Goal: Information Seeking & Learning: Check status

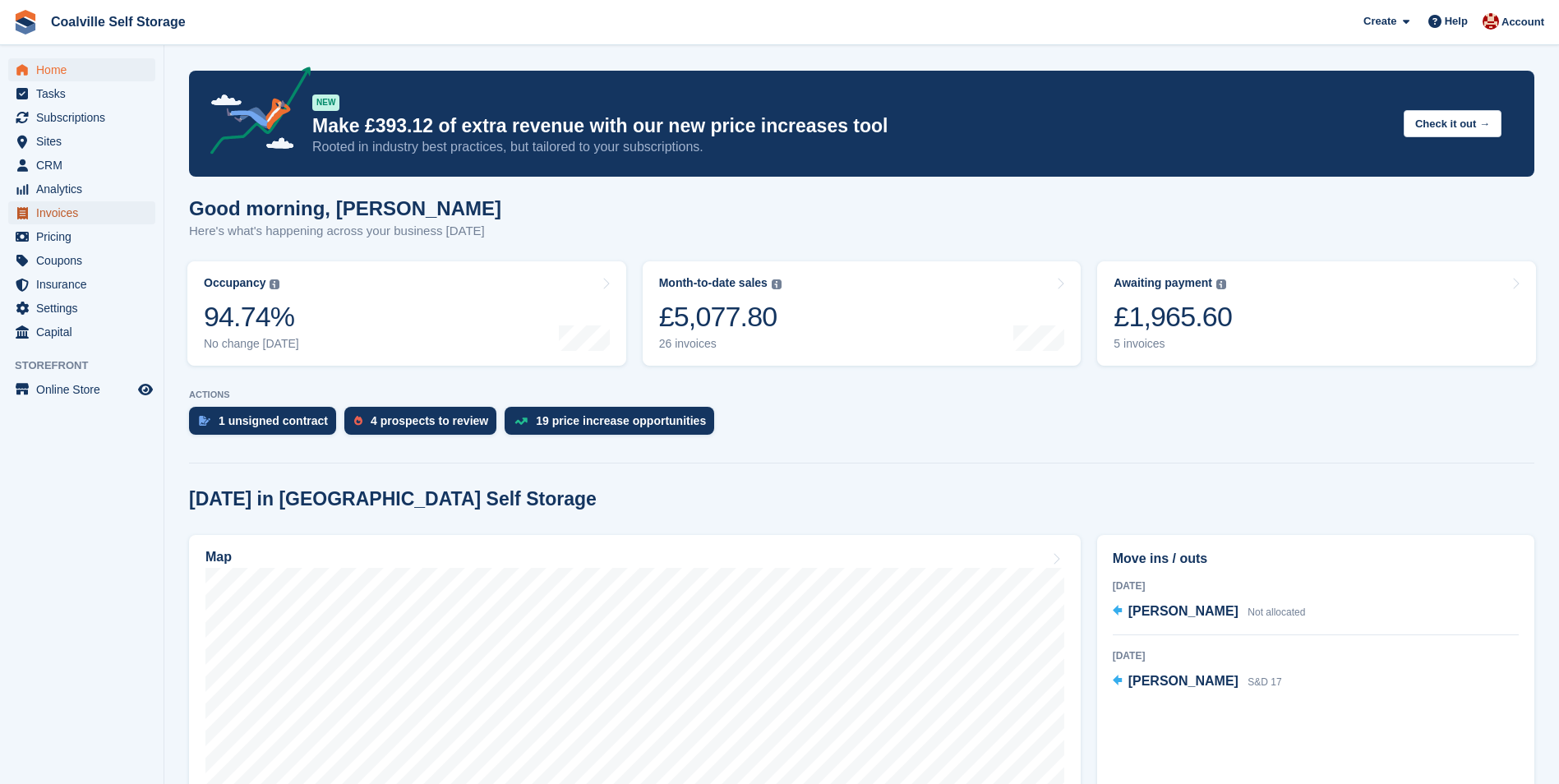
click at [49, 218] on span "Invoices" at bounding box center [85, 212] width 99 height 23
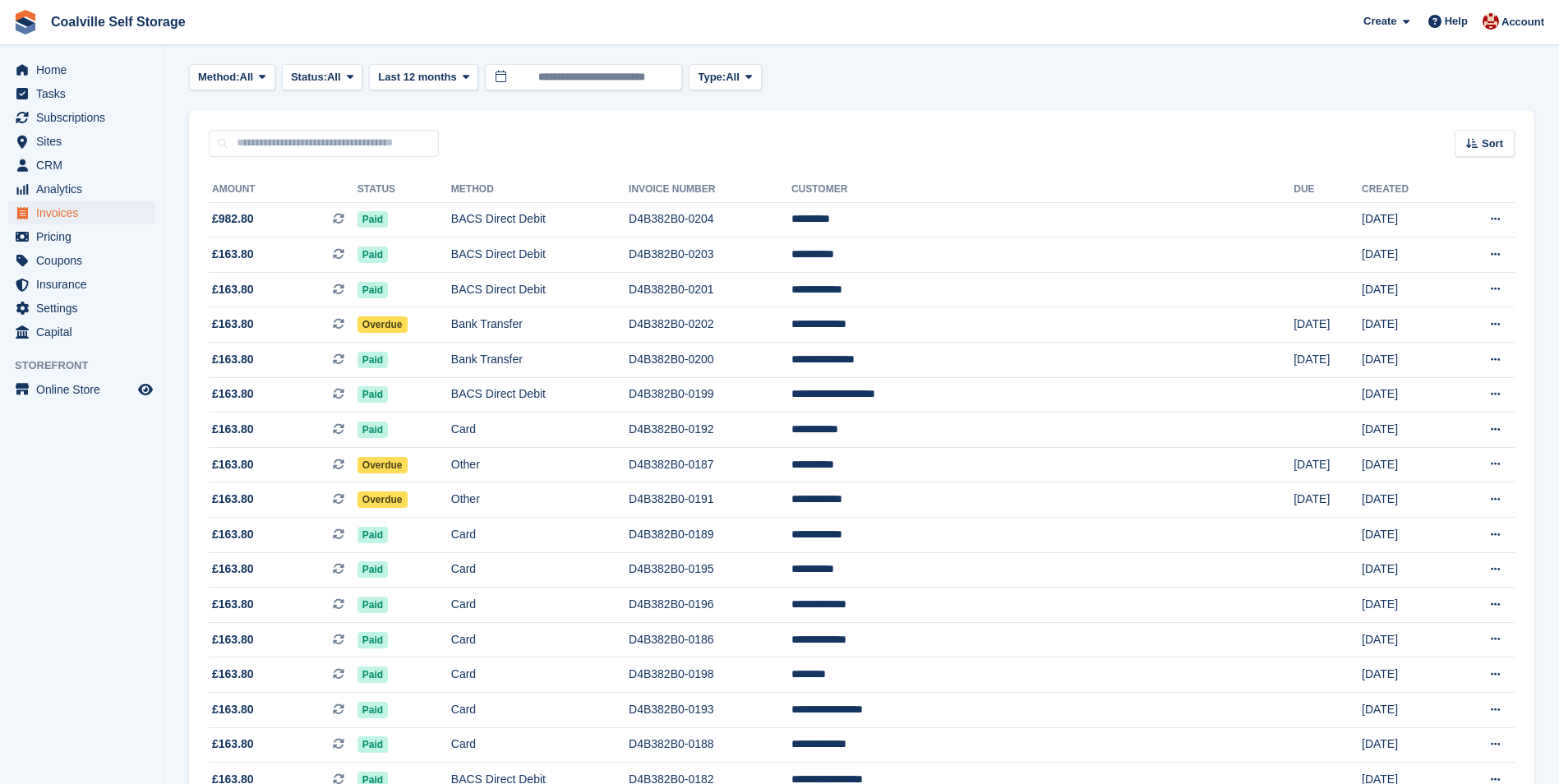
scroll to position [164, 0]
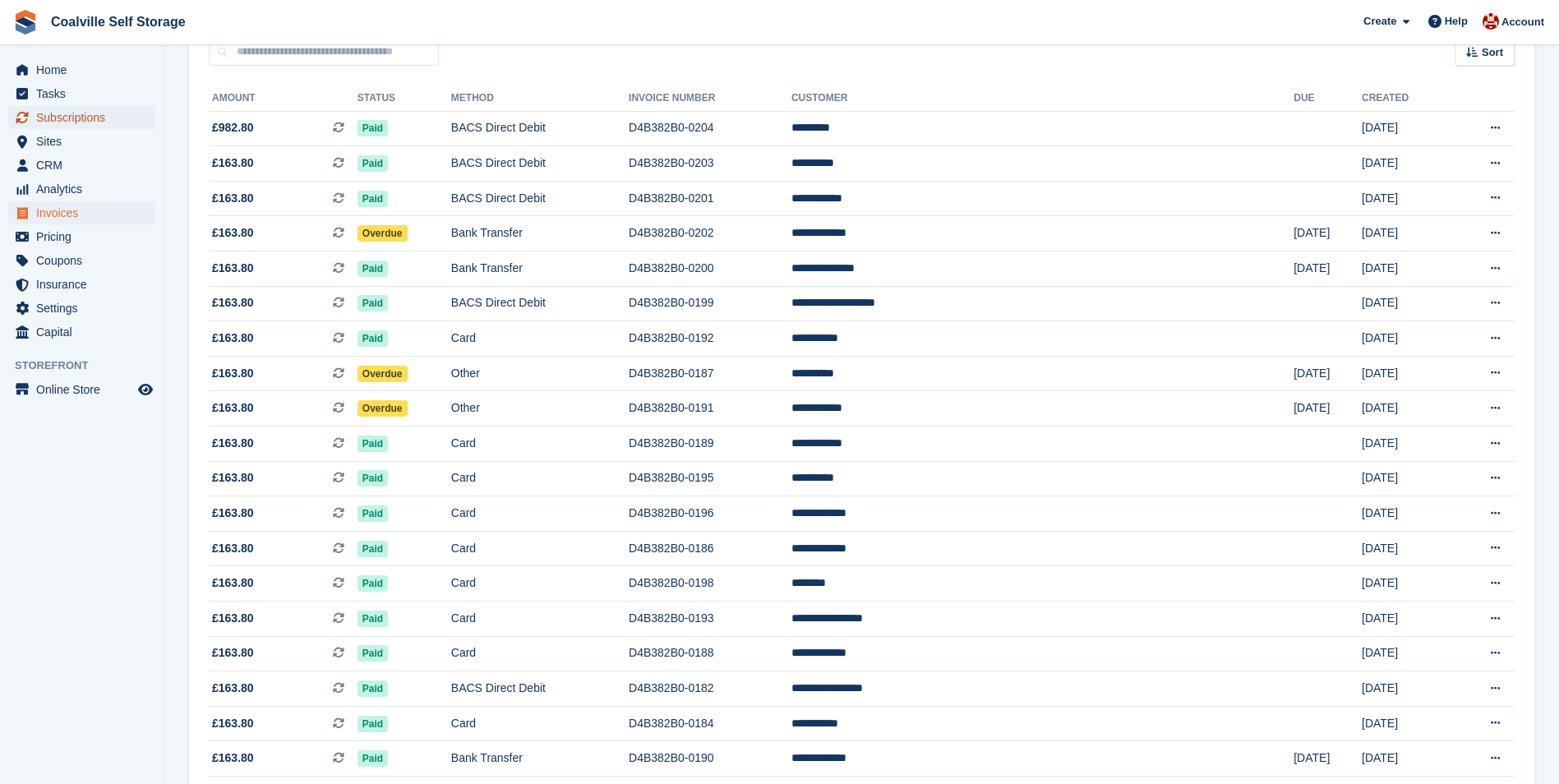
click at [70, 117] on span "Subscriptions" at bounding box center [85, 117] width 99 height 23
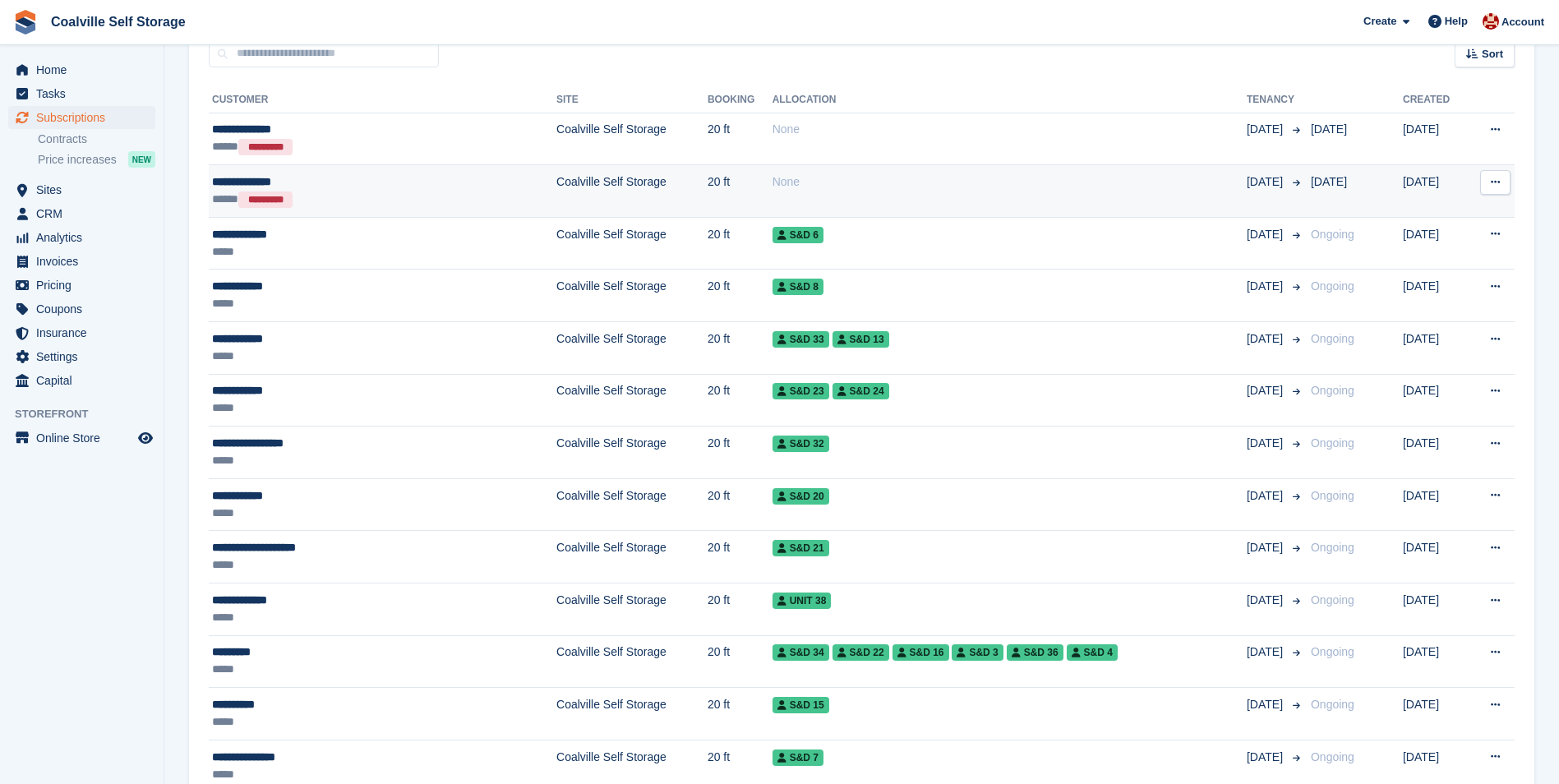
scroll to position [164, 0]
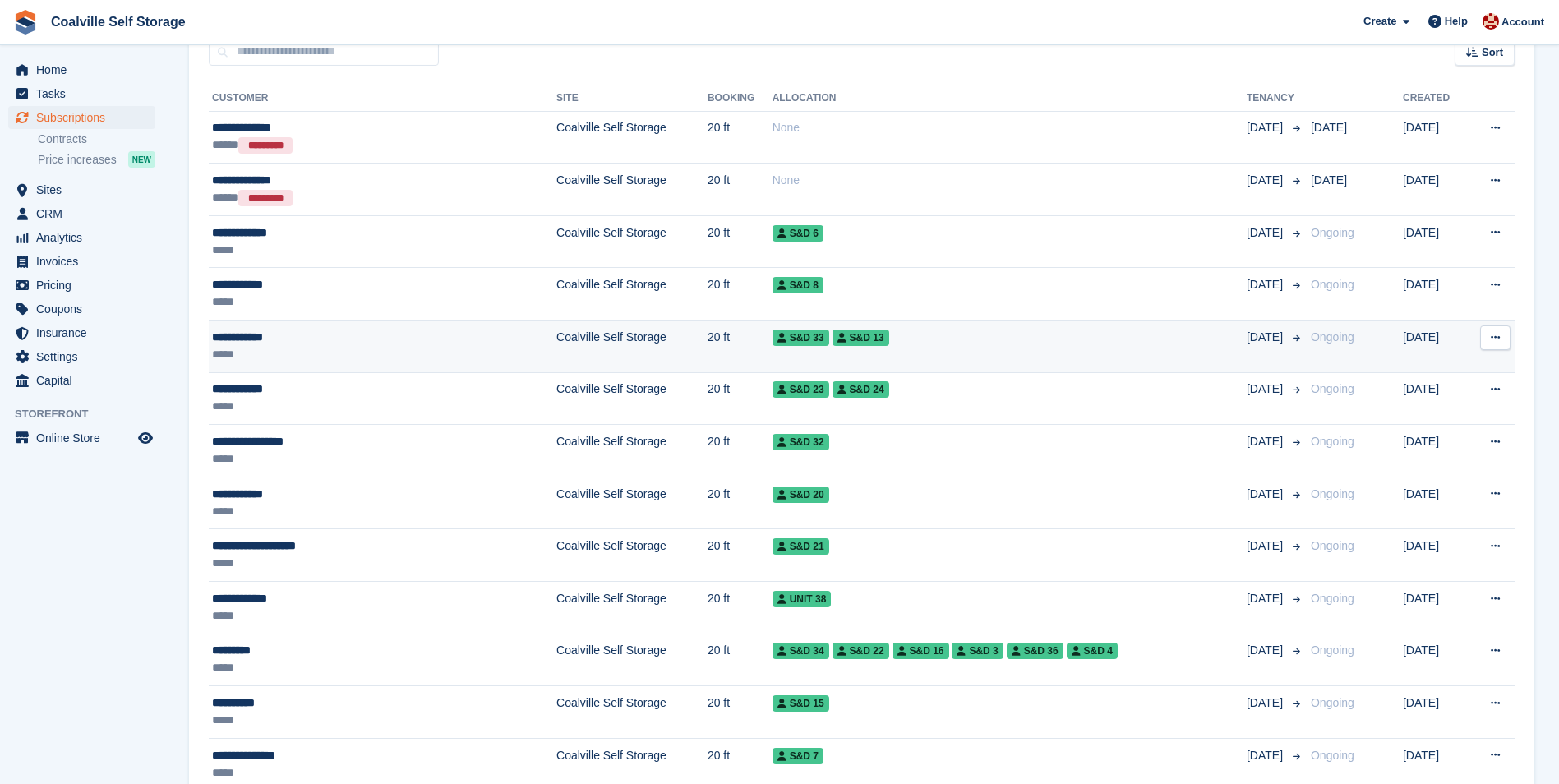
click at [280, 348] on div "*****" at bounding box center [337, 354] width 250 height 17
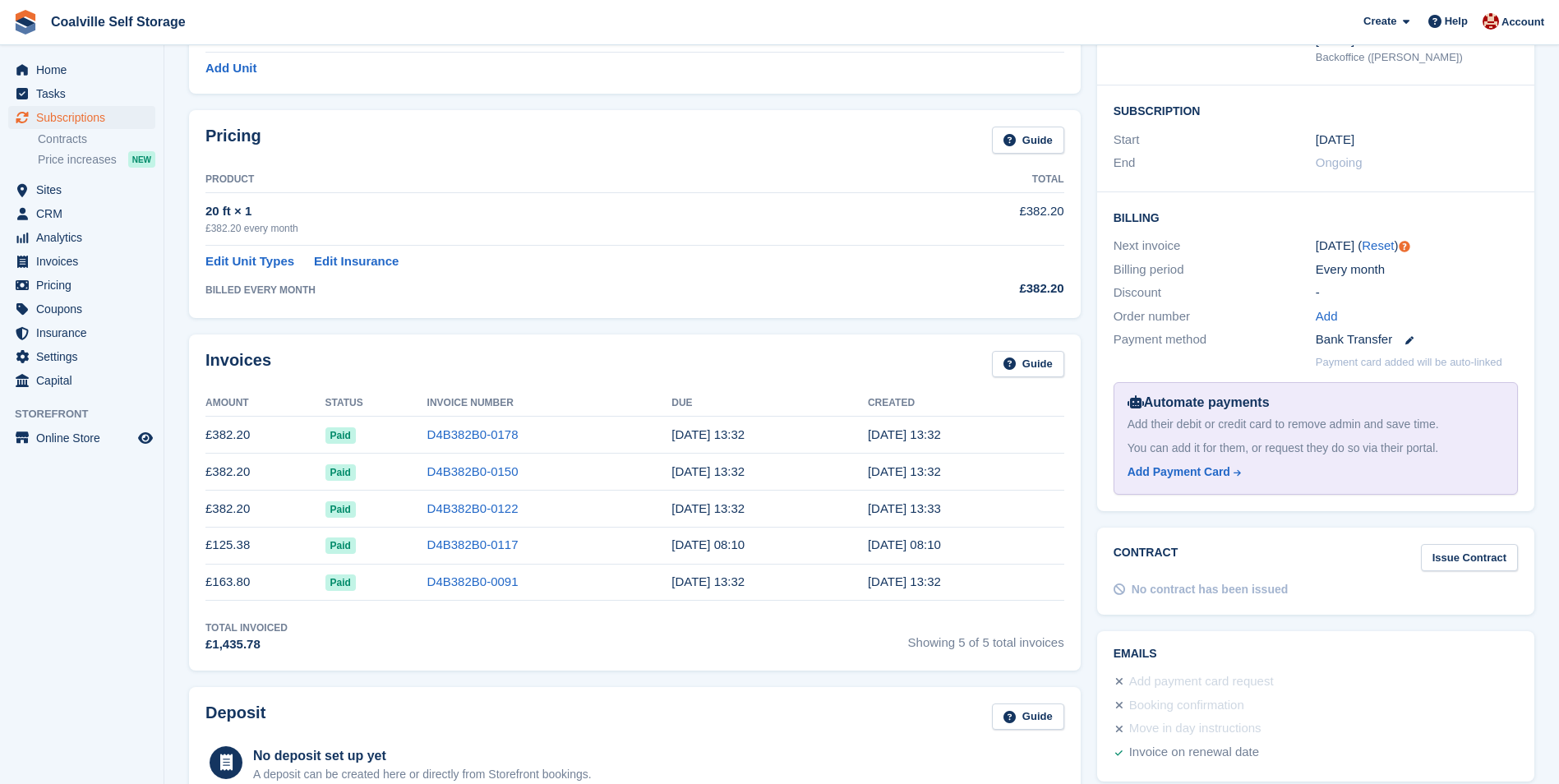
scroll to position [247, 0]
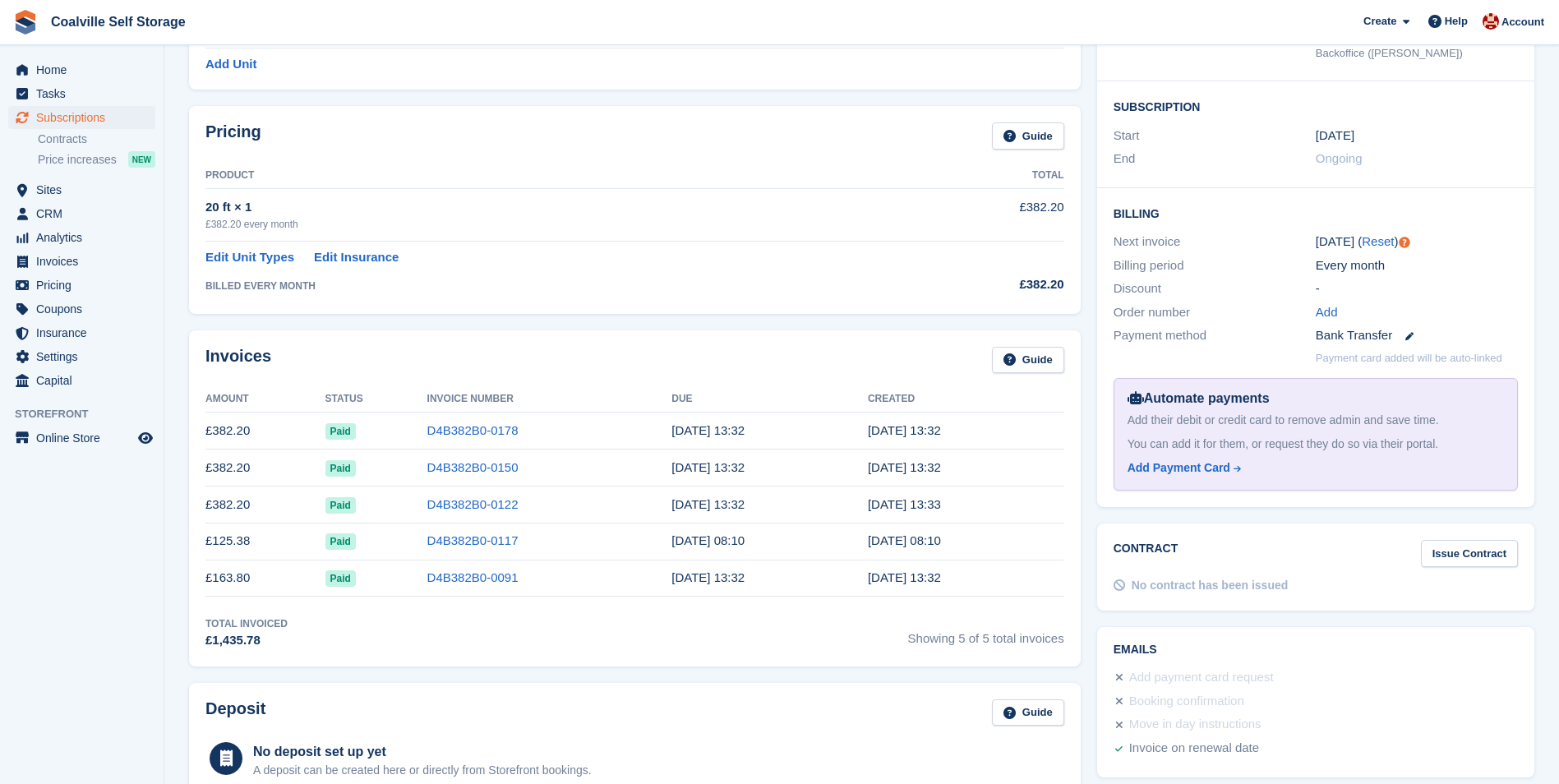
click at [338, 435] on span "Paid" at bounding box center [340, 431] width 30 height 16
click at [367, 431] on td "Paid" at bounding box center [376, 430] width 102 height 37
click at [546, 427] on td "D4B382B0-0178" at bounding box center [550, 430] width 245 height 37
click at [66, 261] on span "Invoices" at bounding box center [85, 260] width 99 height 23
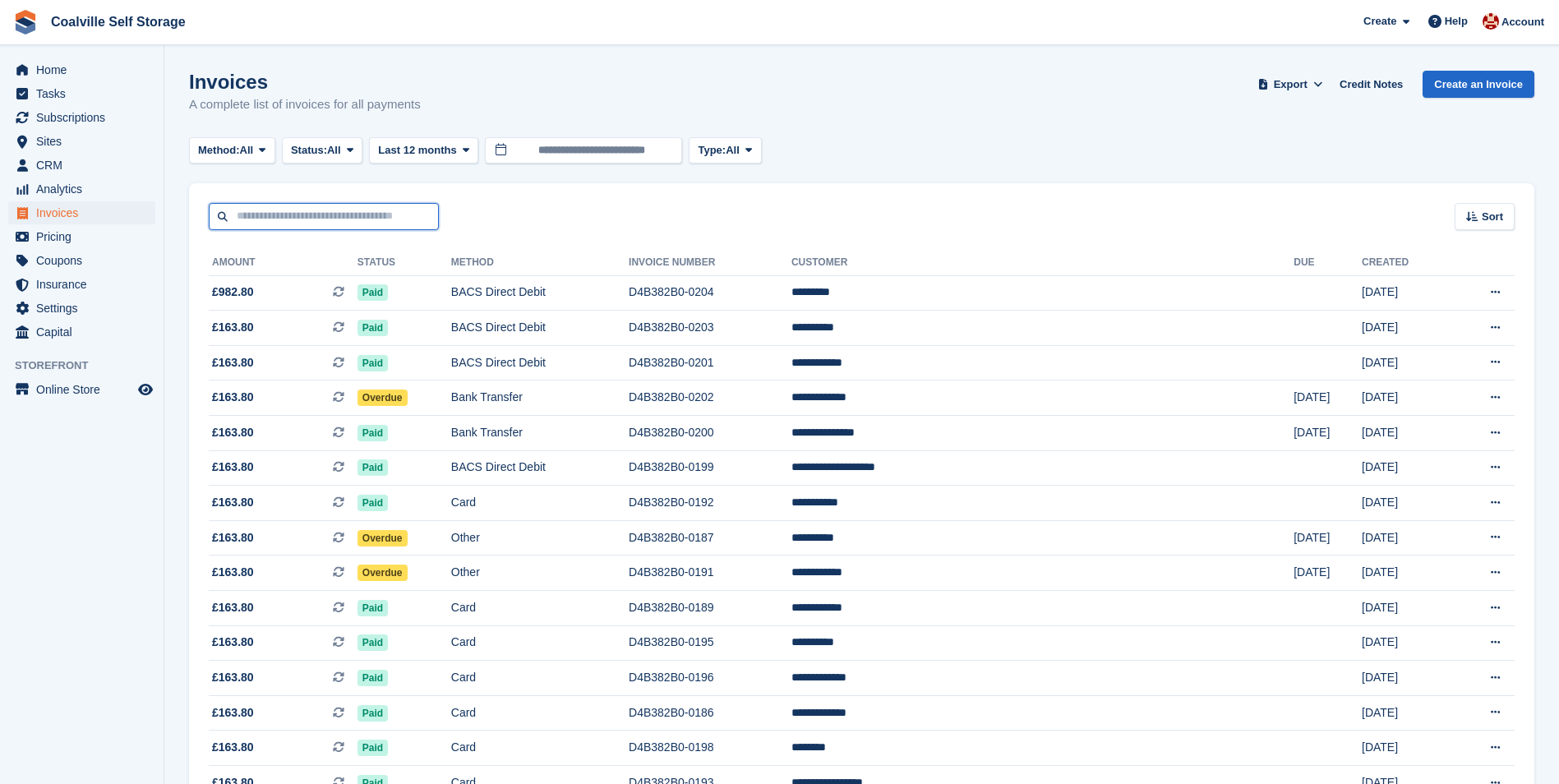
click at [292, 212] on input "text" at bounding box center [323, 217] width 230 height 27
type input "******"
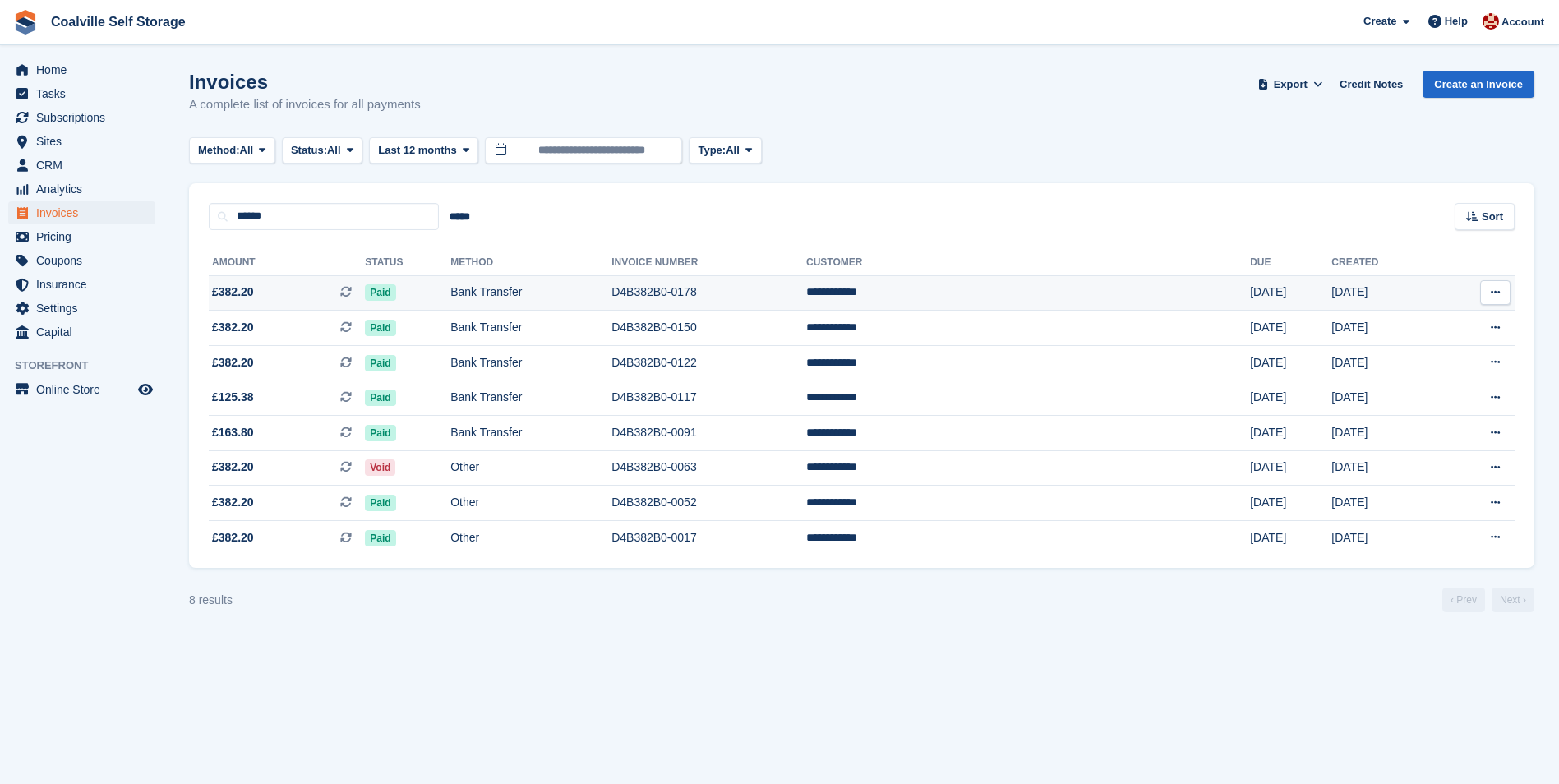
click at [611, 292] on td "Bank Transfer" at bounding box center [530, 292] width 161 height 35
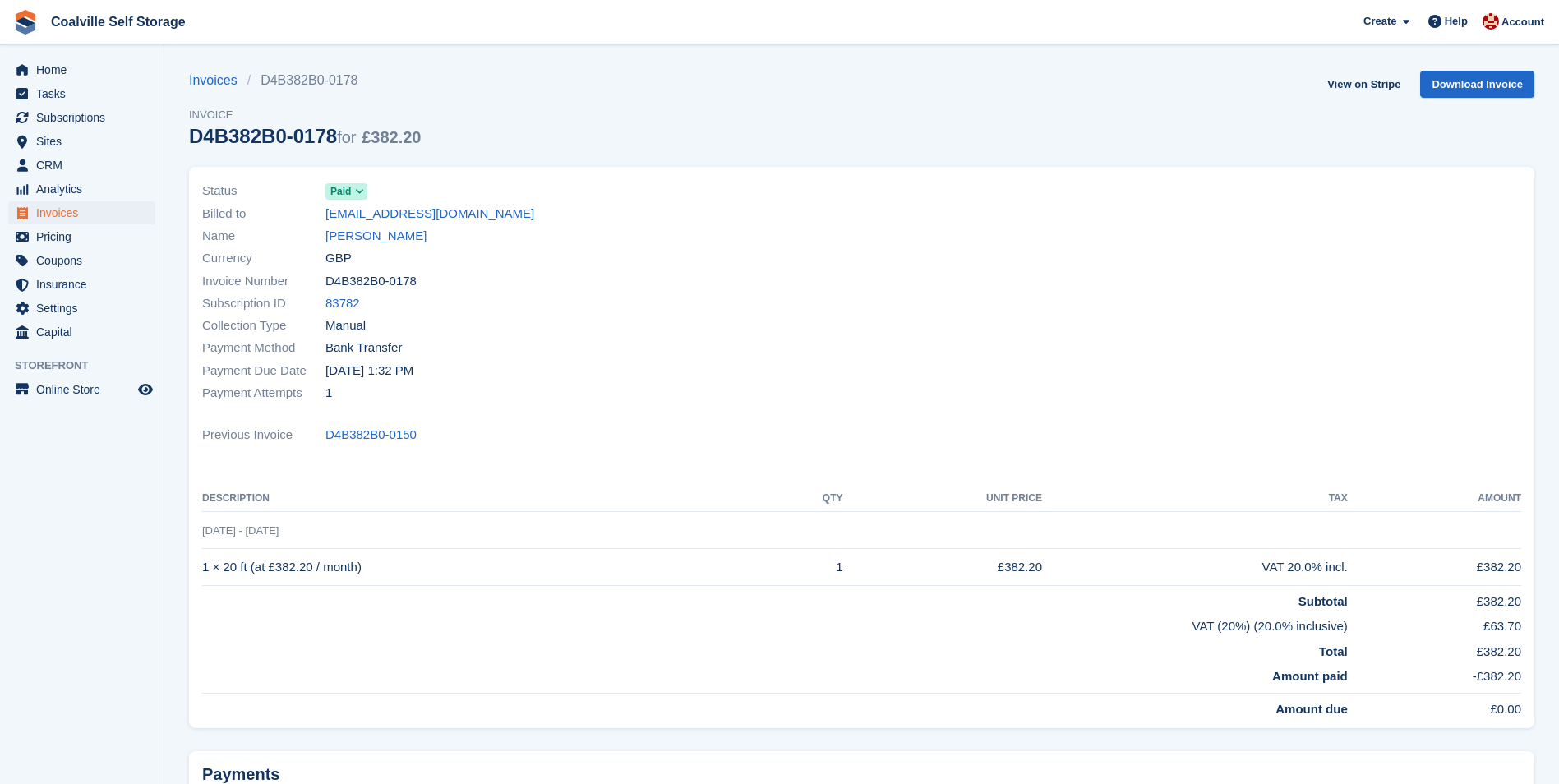
click at [357, 184] on span "Paid" at bounding box center [346, 191] width 42 height 16
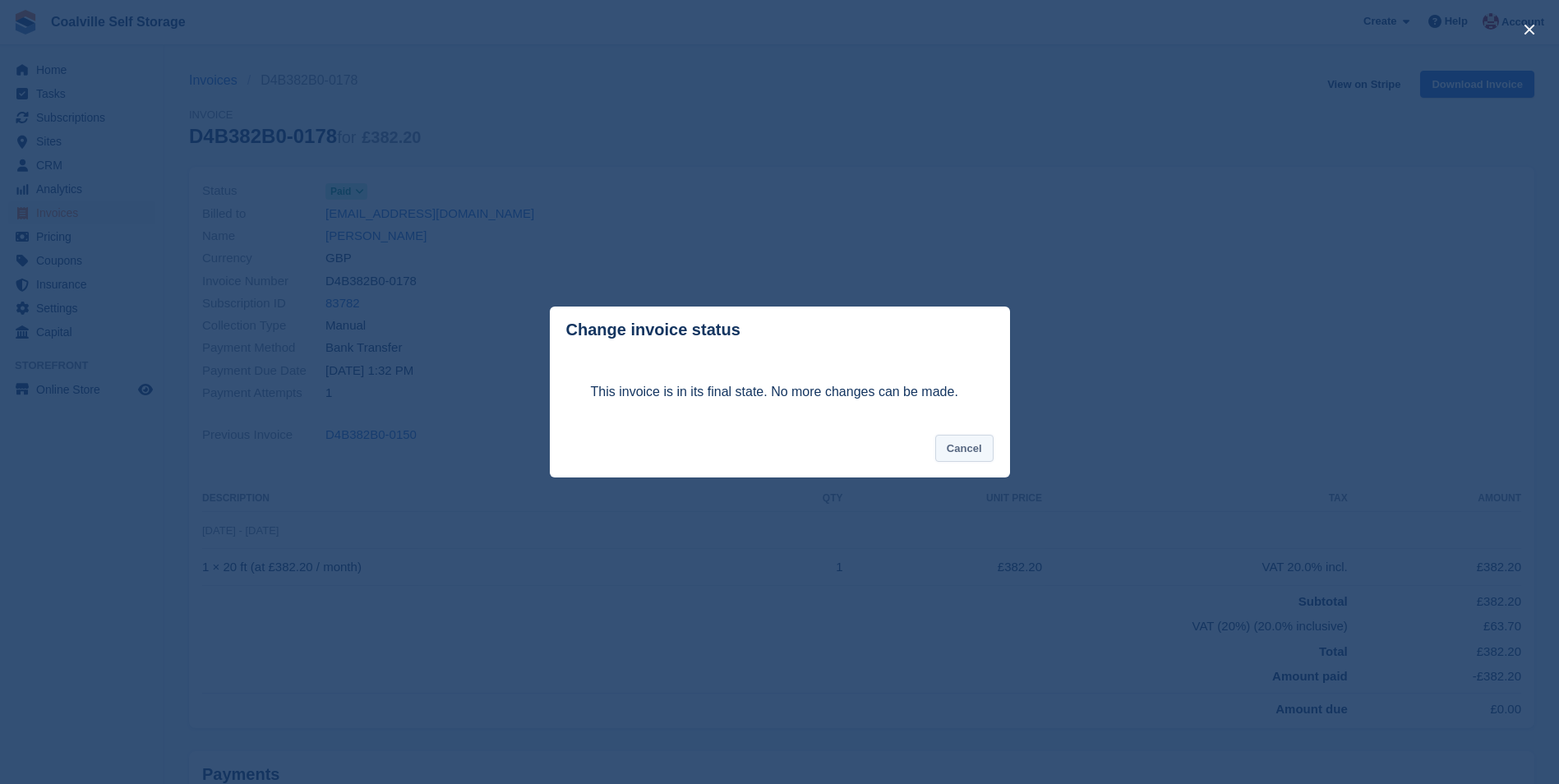
click at [952, 443] on button "Cancel" at bounding box center [964, 448] width 58 height 27
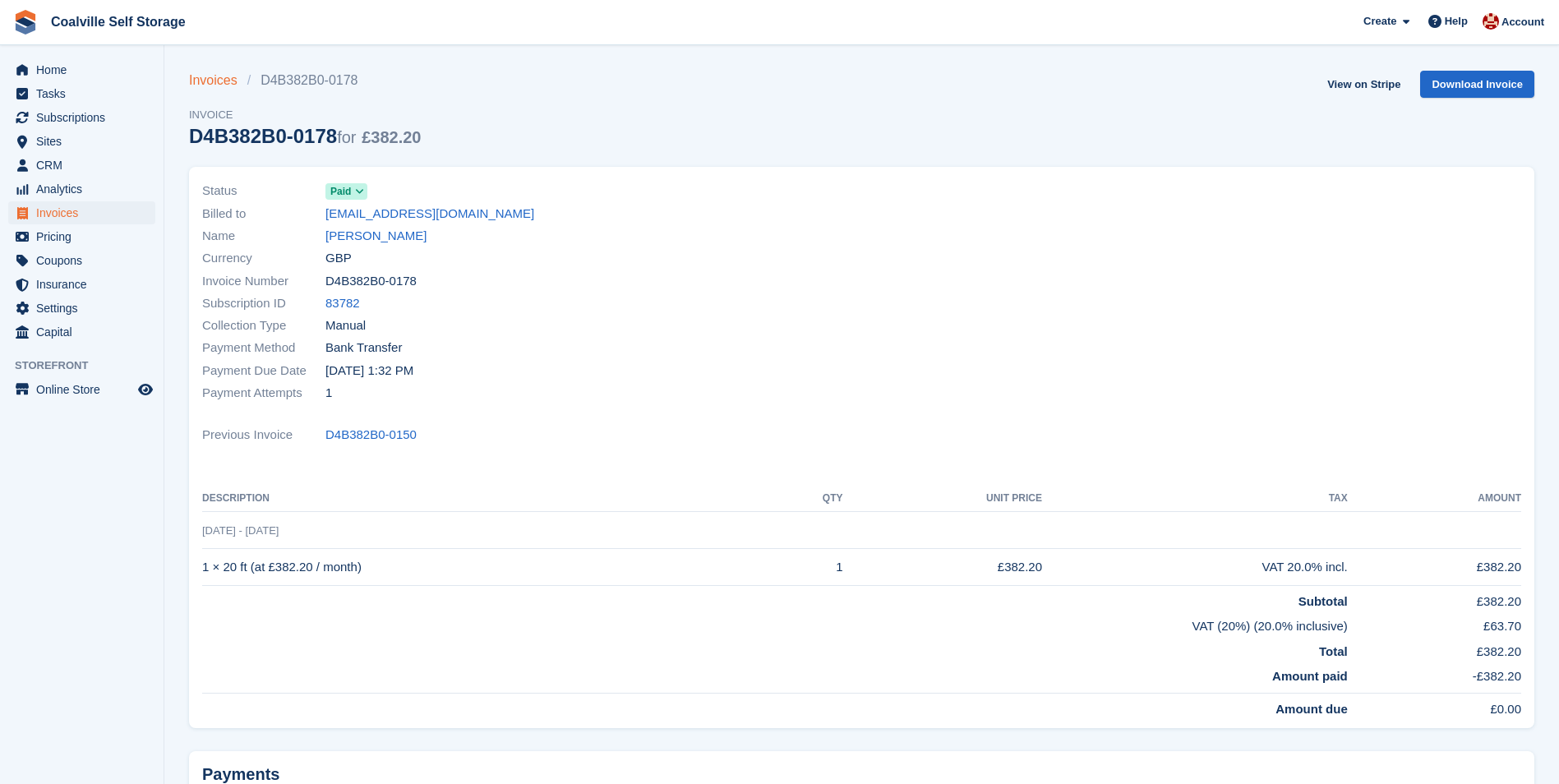
click at [216, 89] on link "Invoices" at bounding box center [218, 81] width 58 height 20
